Goal: Task Accomplishment & Management: Manage account settings

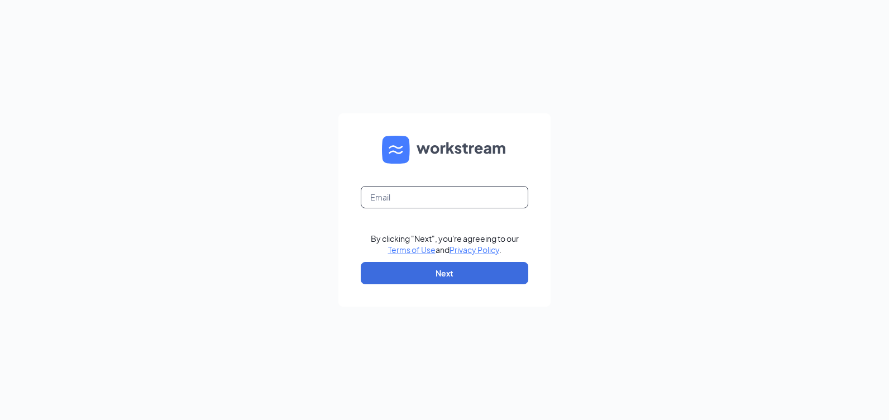
click at [450, 206] on input "text" at bounding box center [445, 197] width 168 height 22
type input "rs031445@tacobell.com"
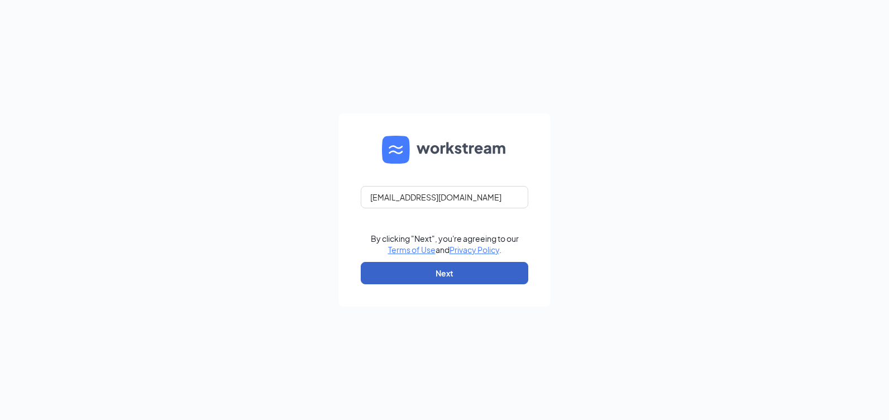
click at [441, 268] on button "Next" at bounding box center [445, 273] width 168 height 22
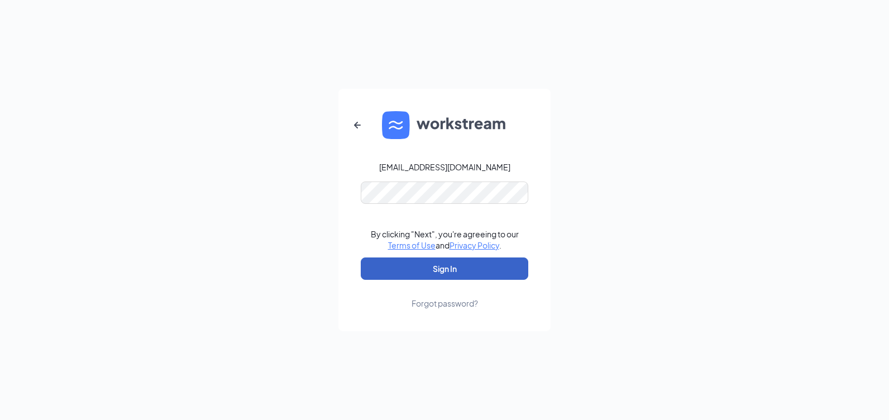
click at [461, 270] on button "Sign In" at bounding box center [445, 269] width 168 height 22
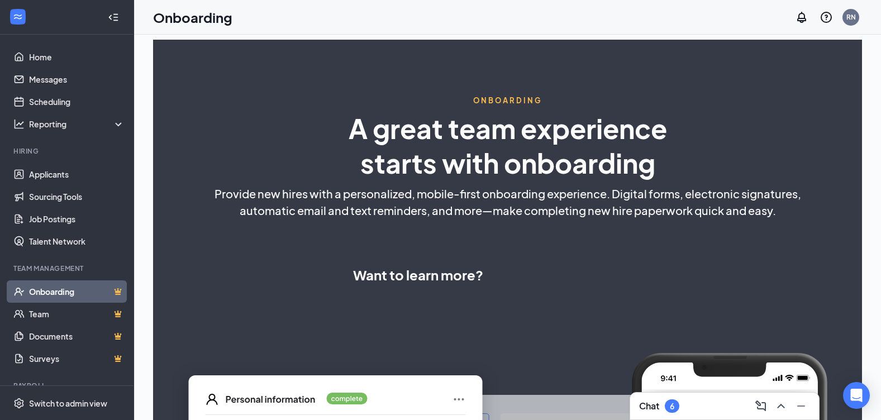
select select "US"
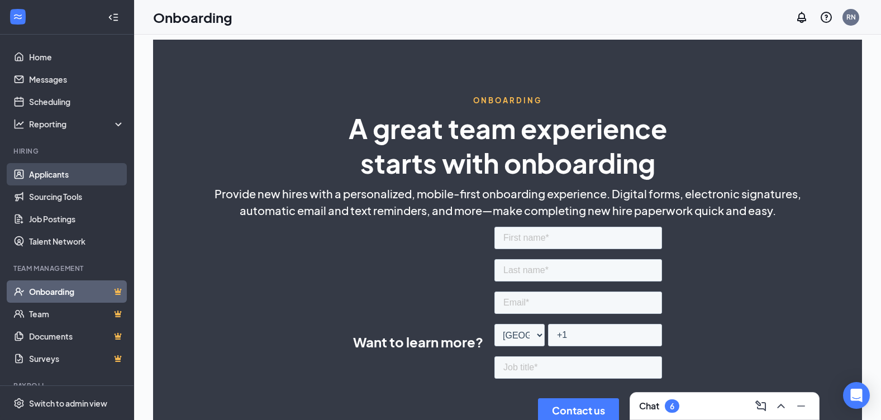
click at [62, 178] on link "Applicants" at bounding box center [77, 174] width 96 height 22
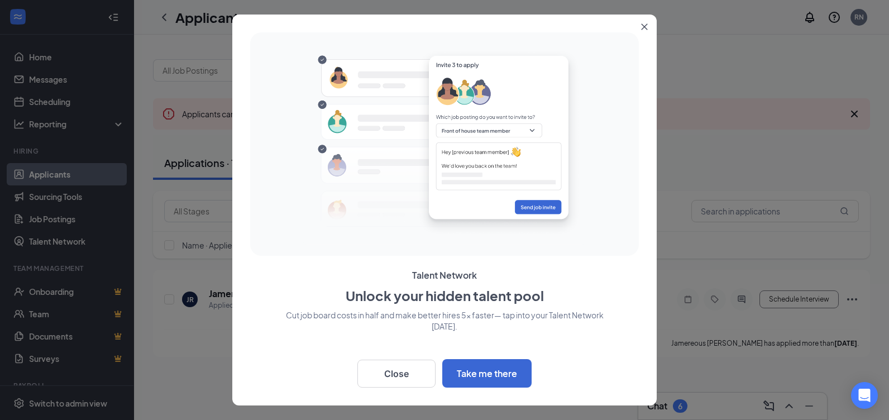
click at [646, 20] on button "Close" at bounding box center [647, 25] width 20 height 20
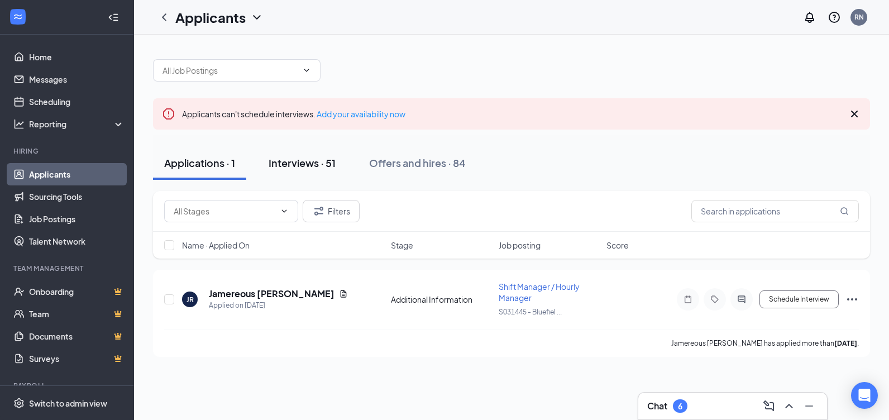
click at [309, 165] on div "Interviews · 51" at bounding box center [302, 163] width 67 height 14
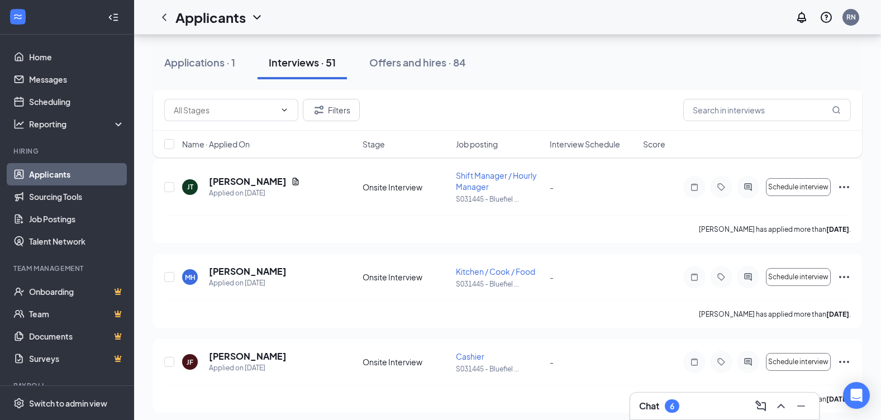
scroll to position [335, 0]
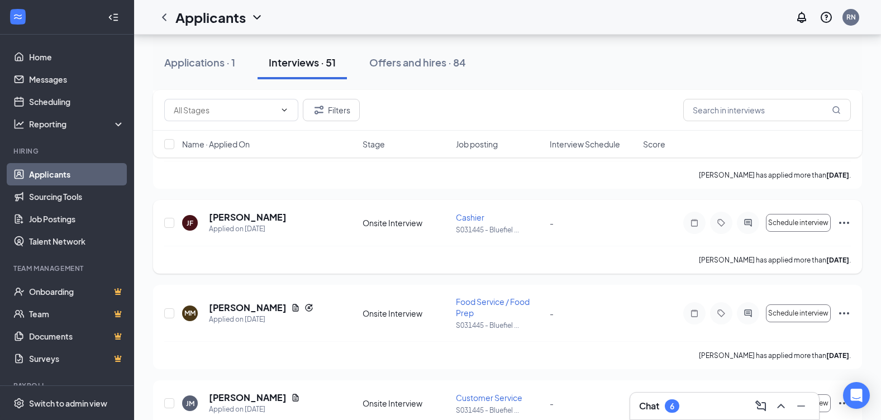
click at [846, 225] on icon "Ellipses" at bounding box center [843, 222] width 13 height 13
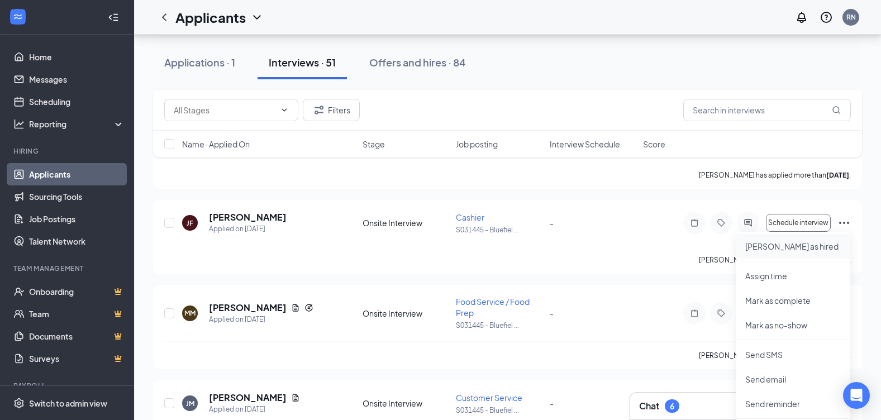
click at [779, 247] on p "[PERSON_NAME] as hired" at bounding box center [793, 246] width 96 height 11
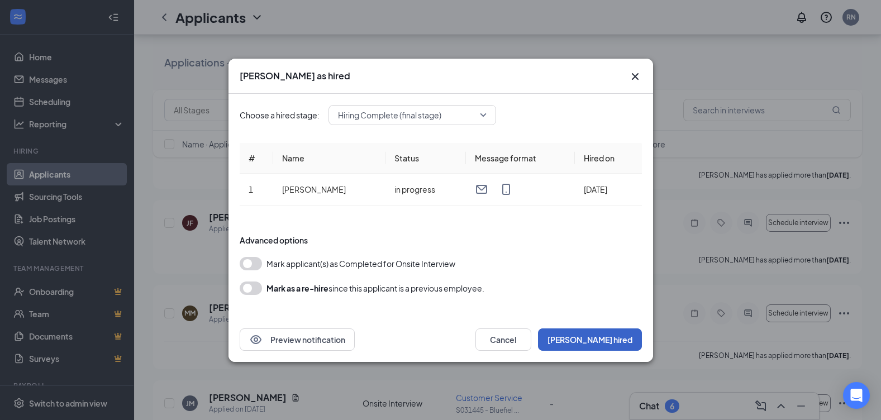
click at [615, 339] on button "[PERSON_NAME] hired" at bounding box center [590, 339] width 104 height 22
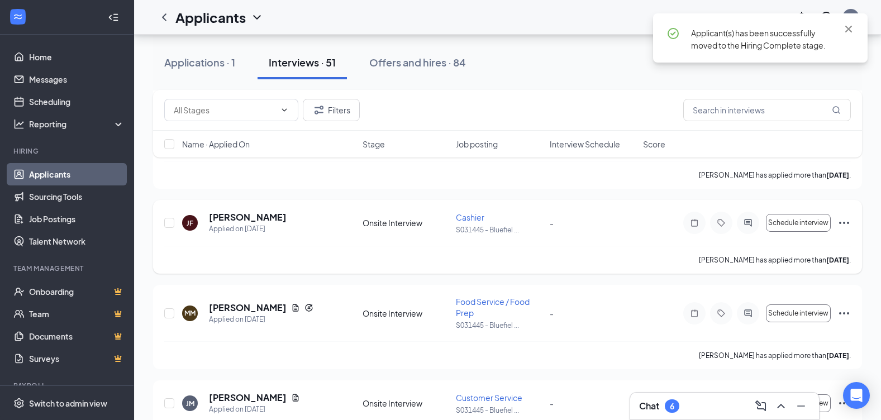
click at [847, 221] on icon "Ellipses" at bounding box center [843, 222] width 13 height 13
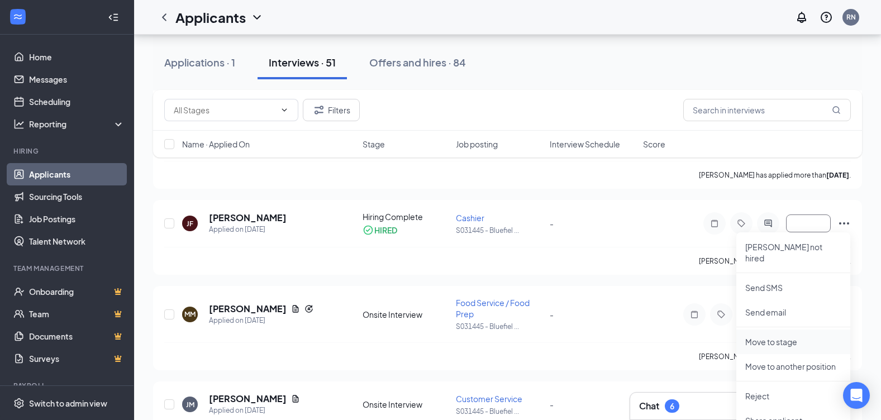
click at [784, 336] on p "Move to stage" at bounding box center [793, 341] width 96 height 11
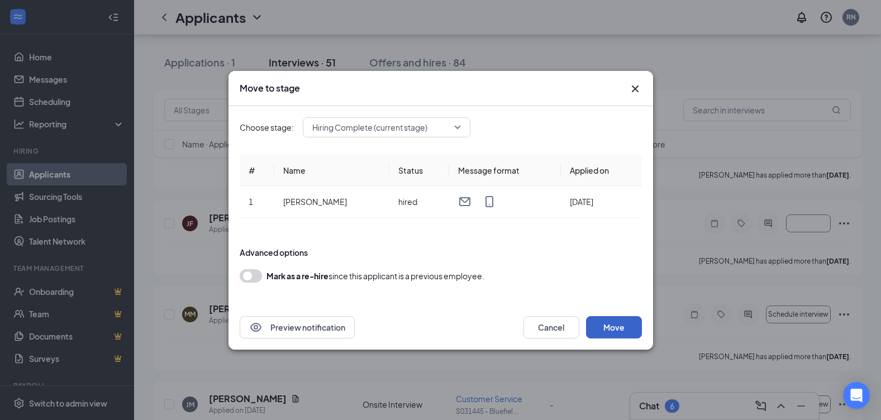
click at [611, 328] on button "Move" at bounding box center [614, 327] width 56 height 22
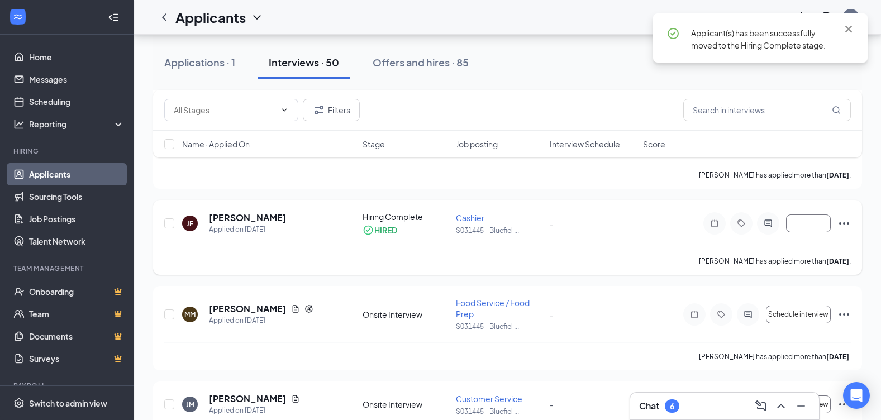
click at [842, 223] on icon "Ellipses" at bounding box center [843, 223] width 13 height 13
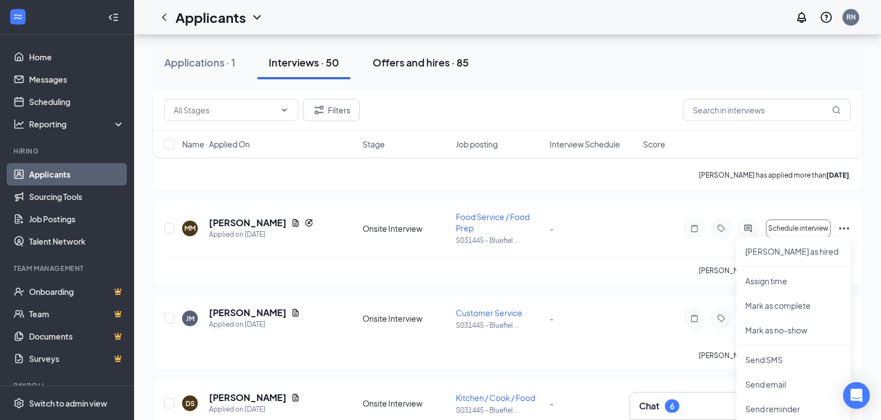
click at [454, 60] on div "Offers and hires · 85" at bounding box center [421, 62] width 96 height 14
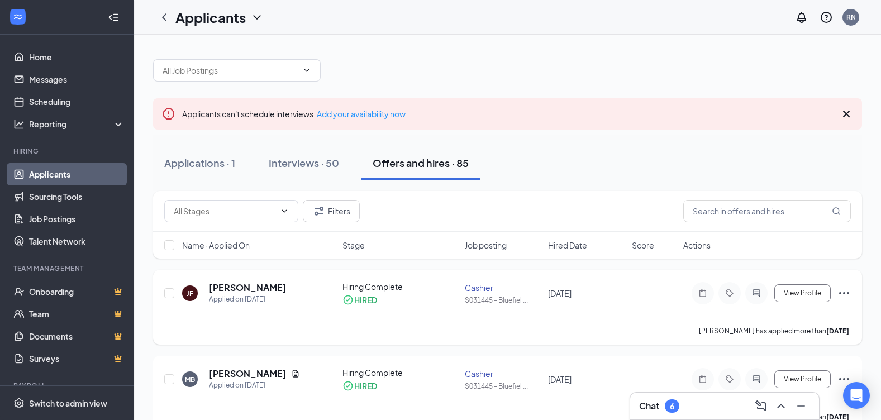
click at [847, 292] on icon "Ellipses" at bounding box center [843, 293] width 13 height 13
click at [840, 292] on icon "Ellipses" at bounding box center [843, 293] width 13 height 13
click at [844, 294] on icon "Ellipses" at bounding box center [844, 293] width 10 height 2
click at [780, 406] on p "Move to stage" at bounding box center [794, 411] width 96 height 11
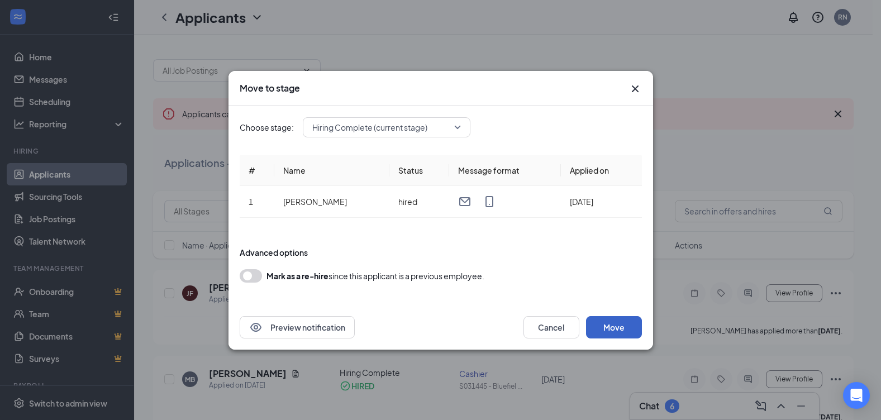
click at [611, 325] on button "Move" at bounding box center [614, 327] width 56 height 22
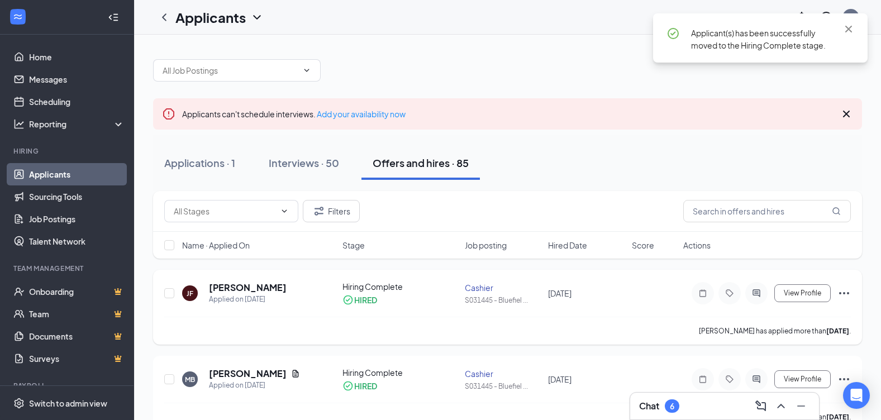
click at [845, 290] on icon "Ellipses" at bounding box center [843, 293] width 13 height 13
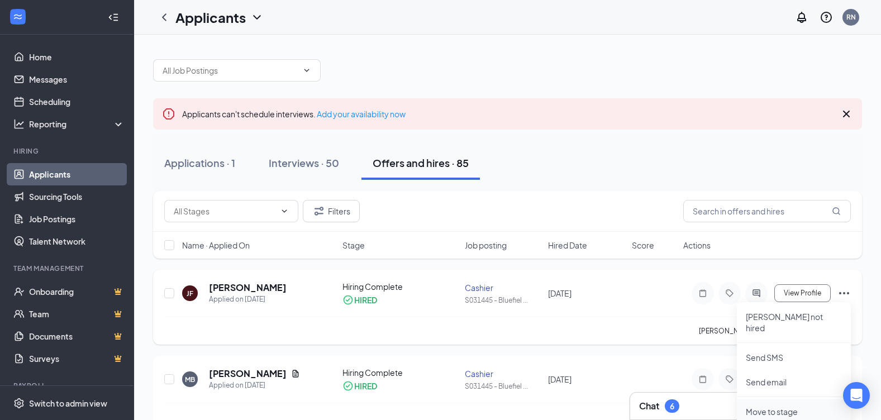
click at [779, 406] on p "Move to stage" at bounding box center [794, 411] width 96 height 11
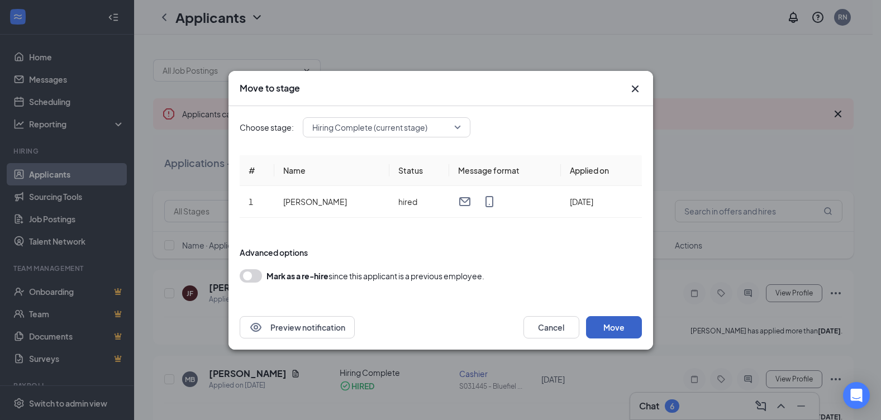
click at [615, 333] on button "Move" at bounding box center [614, 327] width 56 height 22
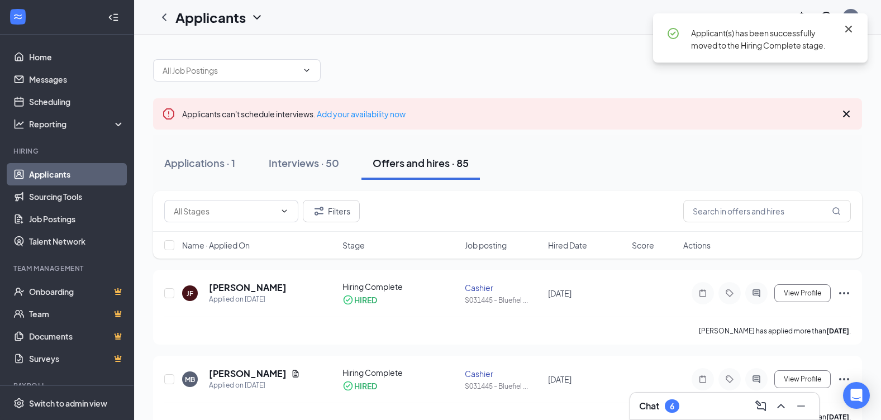
click at [849, 28] on icon "Cross" at bounding box center [848, 28] width 13 height 13
